Goal: Find specific page/section: Find specific page/section

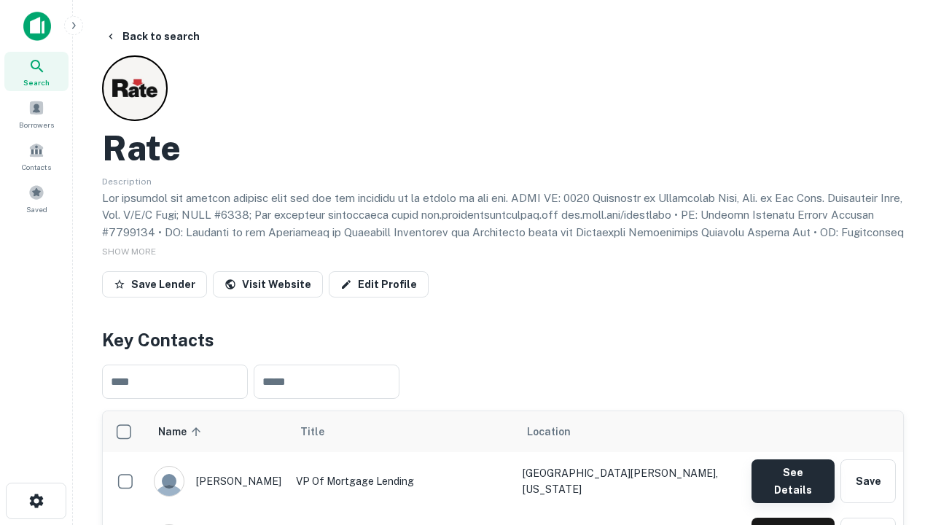
click at [793, 474] on button "See Details" at bounding box center [793, 481] width 83 height 44
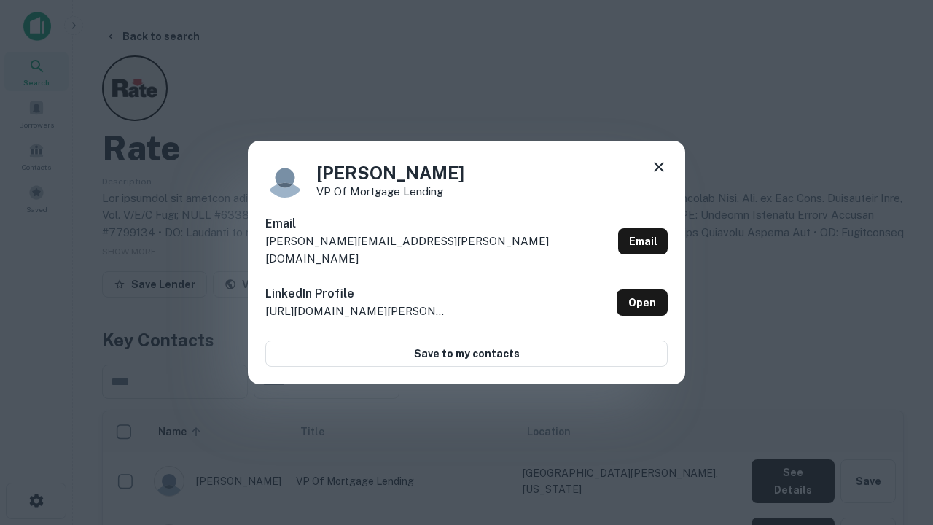
click at [659, 176] on icon at bounding box center [659, 167] width 18 height 18
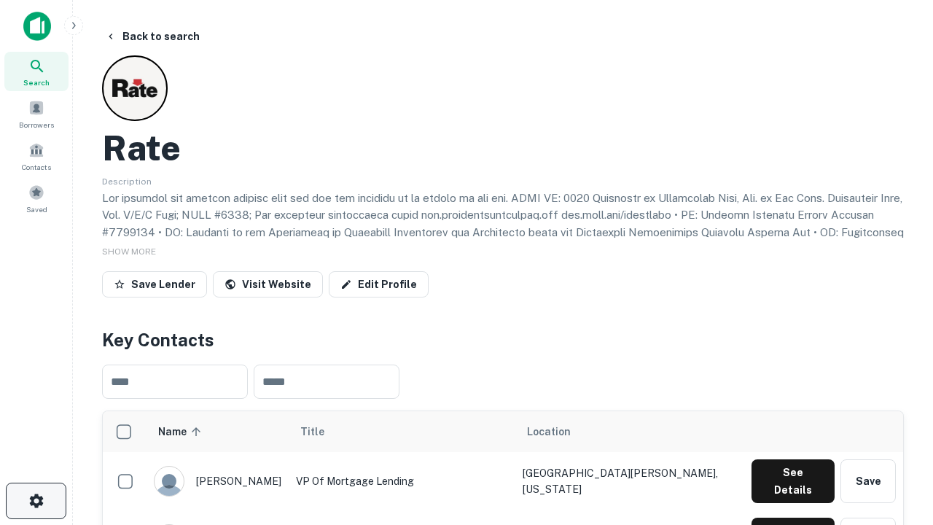
click at [36, 501] on icon "button" at bounding box center [37, 501] width 18 height 18
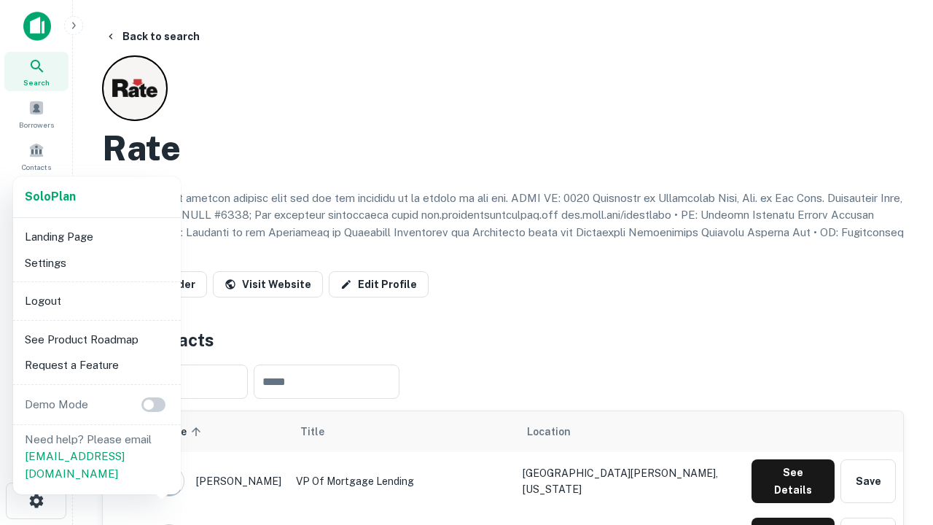
click at [96, 300] on li "Logout" at bounding box center [97, 301] width 156 height 26
